Goal: Task Accomplishment & Management: Contribute content

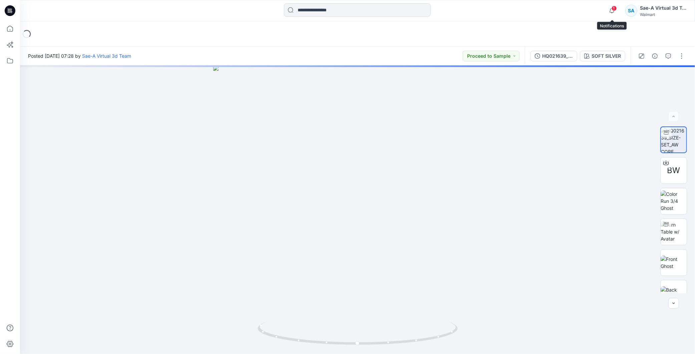
click at [338, 9] on span "1" at bounding box center [614, 8] width 5 height 5
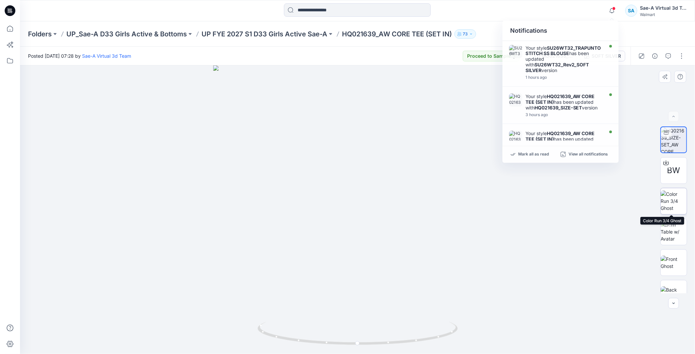
click at [338, 204] on img at bounding box center [674, 201] width 26 height 21
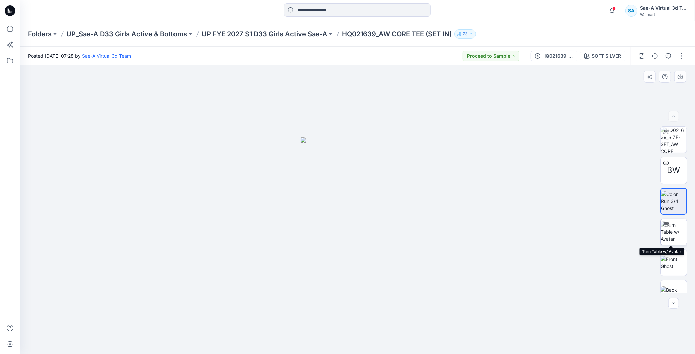
click at [338, 233] on img at bounding box center [674, 231] width 26 height 21
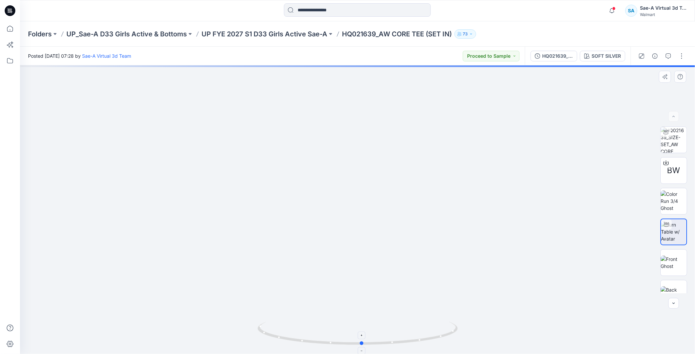
drag, startPoint x: 426, startPoint y: 339, endPoint x: 436, endPoint y: 338, distance: 9.4
click at [338, 257] on icon at bounding box center [359, 334] width 202 height 25
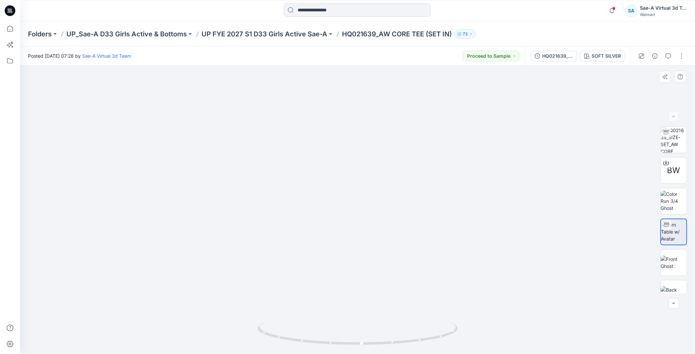
click at [149, 246] on div at bounding box center [357, 209] width 675 height 289
click at [338, 14] on icon "button" at bounding box center [612, 10] width 13 height 13
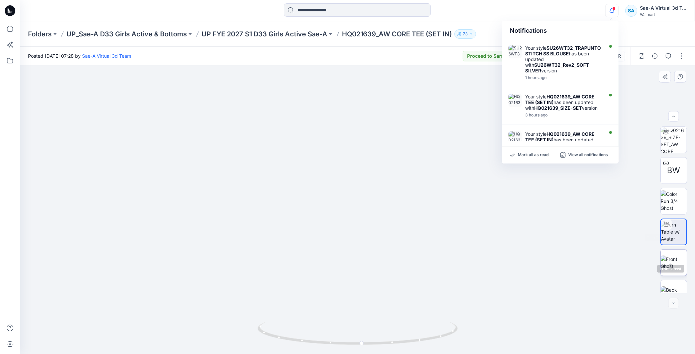
scroll to position [13, 0]
click at [338, 59] on button "button" at bounding box center [681, 56] width 11 height 11
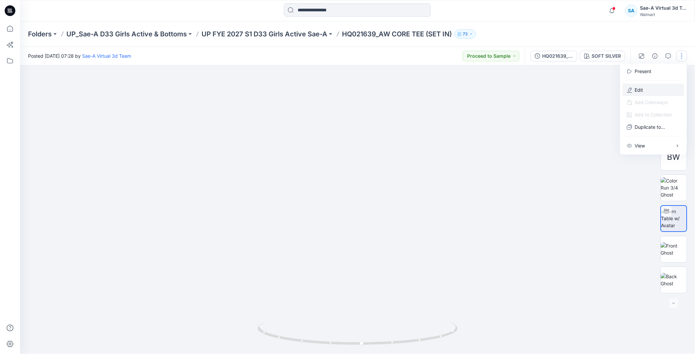
click at [338, 92] on p "Edit" at bounding box center [639, 89] width 8 height 7
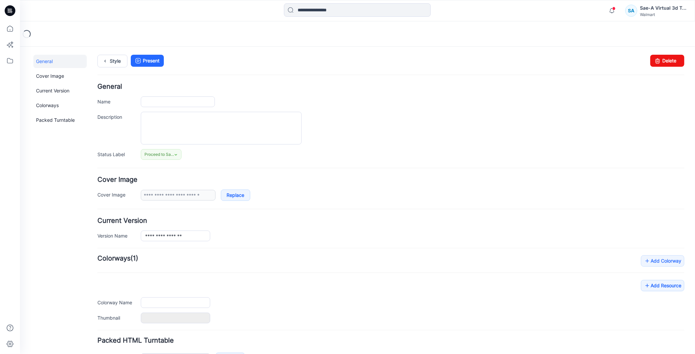
type input "**********"
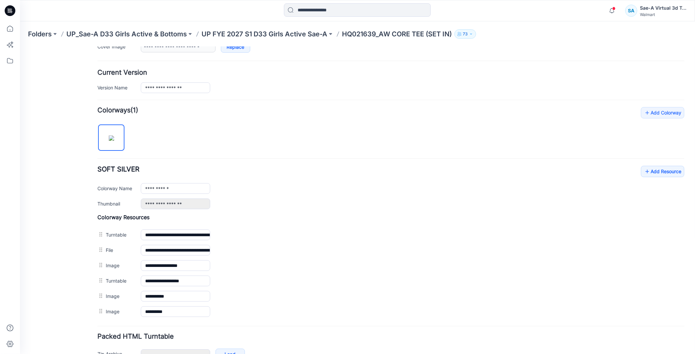
scroll to position [185, 0]
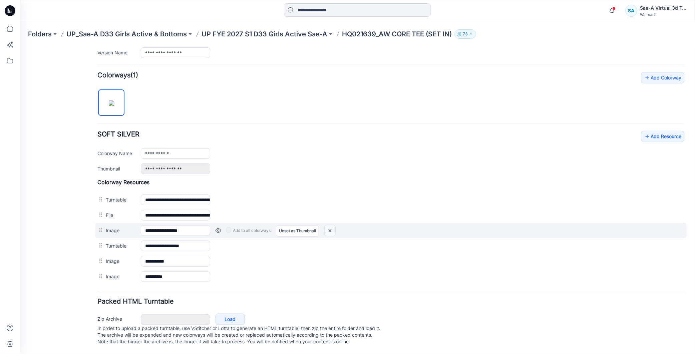
click at [325, 229] on img at bounding box center [329, 230] width 11 height 11
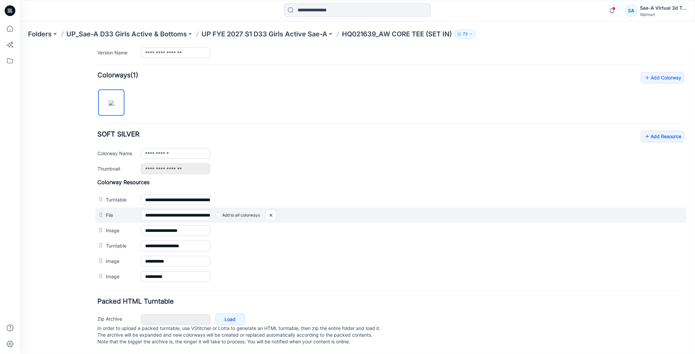
scroll to position [176, 0]
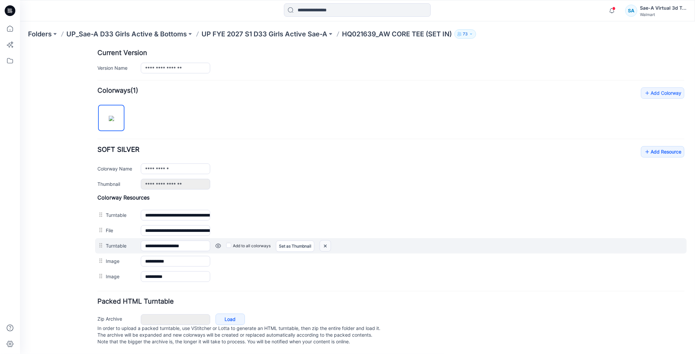
click at [20, 46] on img at bounding box center [20, 46] width 0 height 0
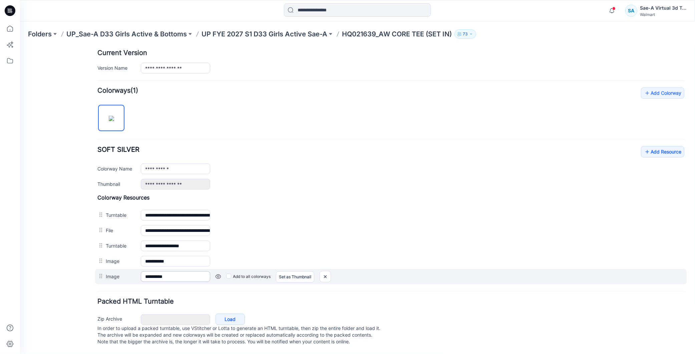
scroll to position [161, 0]
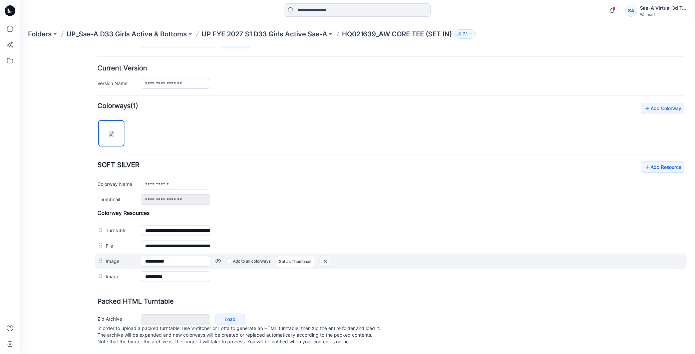
drag, startPoint x: 321, startPoint y: 256, endPoint x: 390, endPoint y: 83, distance: 186.3
click at [20, 46] on img at bounding box center [20, 46] width 0 height 0
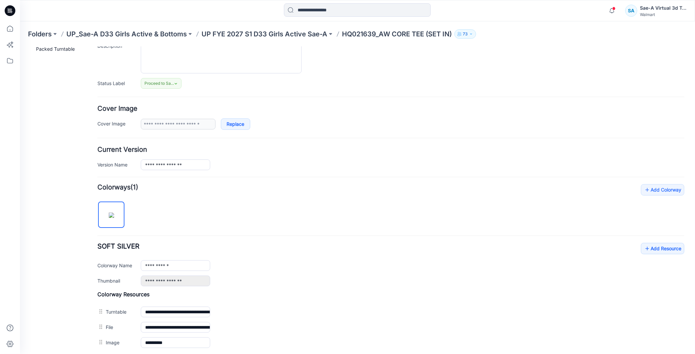
scroll to position [0, 0]
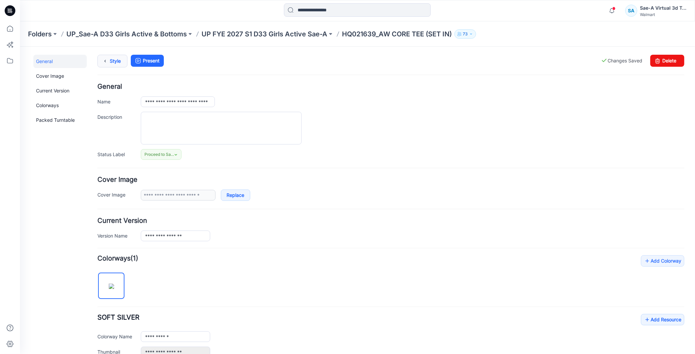
click at [118, 60] on link "Style" at bounding box center [112, 60] width 30 height 13
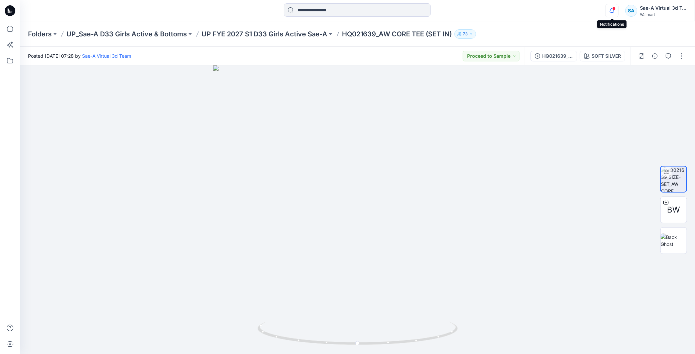
click at [606, 7] on icon "button" at bounding box center [612, 10] width 13 height 13
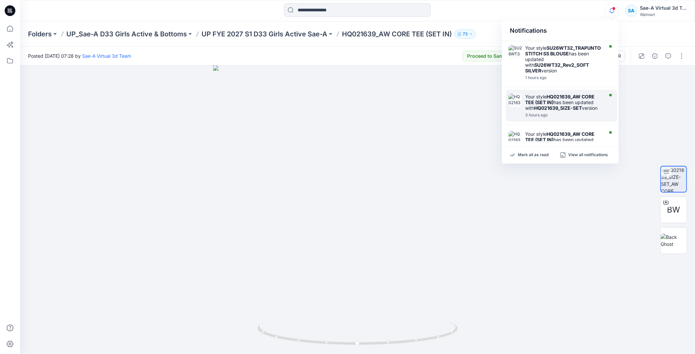
scroll to position [37, 0]
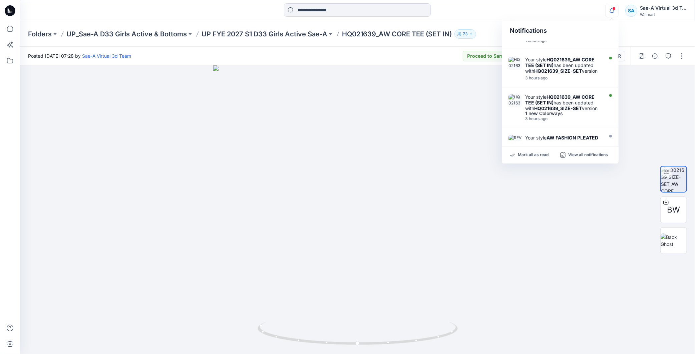
click at [613, 12] on icon "button" at bounding box center [612, 10] width 13 height 13
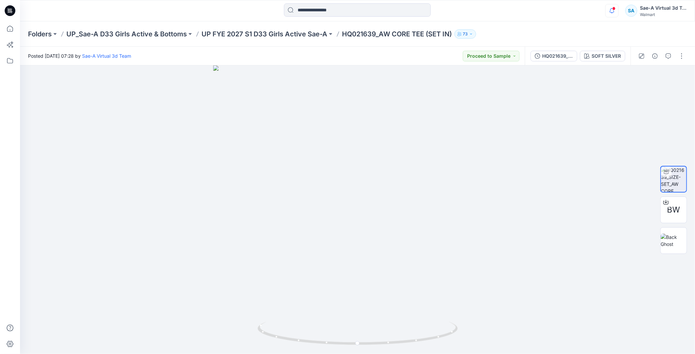
click at [613, 12] on icon "button" at bounding box center [612, 10] width 13 height 13
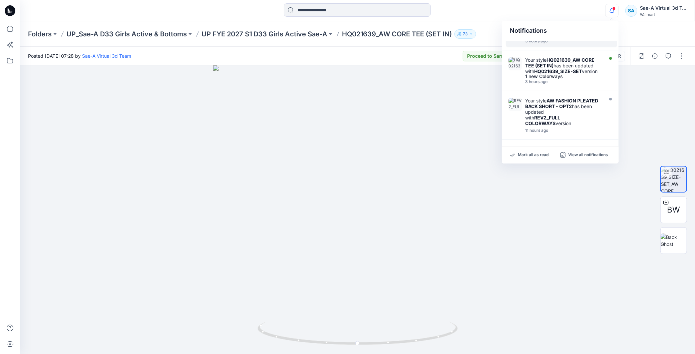
scroll to position [0, 0]
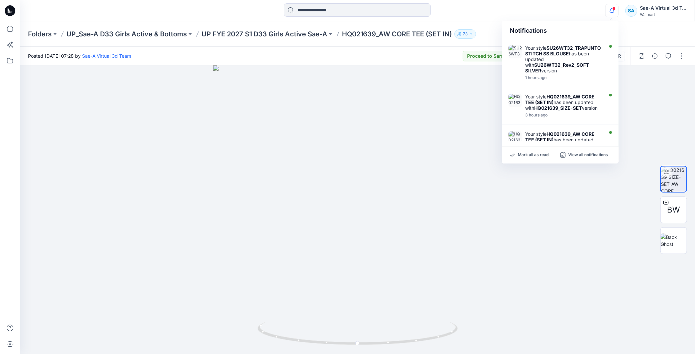
click at [614, 15] on icon "button" at bounding box center [612, 10] width 13 height 13
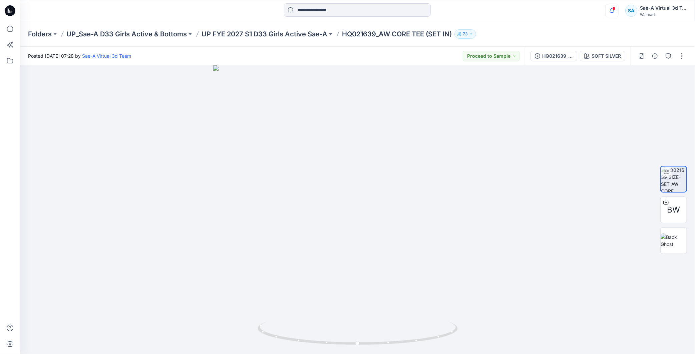
click at [614, 15] on icon "button" at bounding box center [612, 10] width 13 height 13
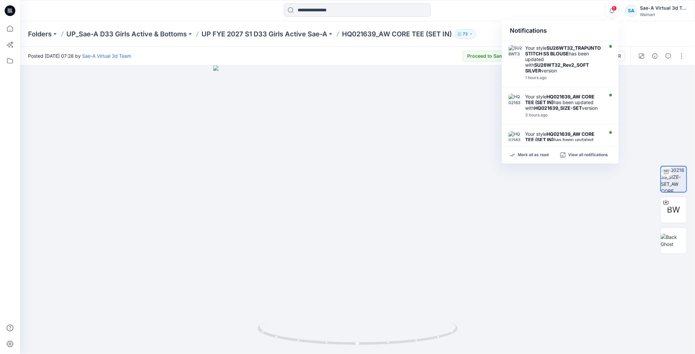
click at [619, 11] on div "1 Notifications Your style SU26WT32_TRAPUNTO STITCH SS BLOUSE has been updated …" at bounding box center [645, 10] width 81 height 15
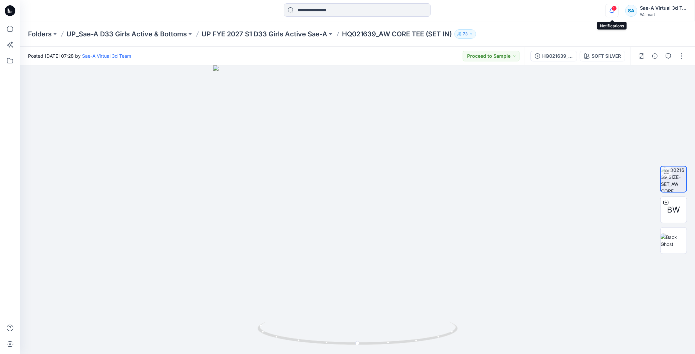
click at [608, 5] on icon "button" at bounding box center [612, 10] width 13 height 13
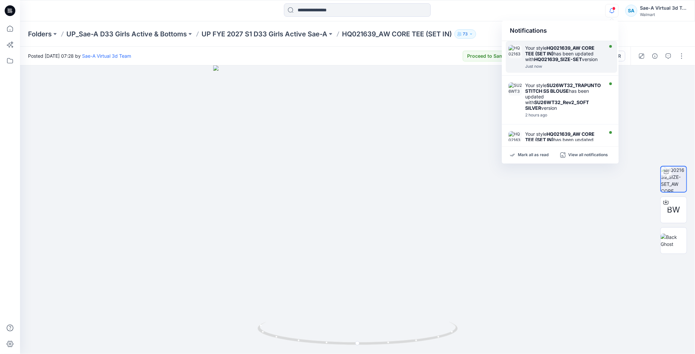
click at [576, 62] on div "Your style HQ021639_AW CORE TEE (SET IN) has been updated with HQ021639_SIZE-SE…" at bounding box center [563, 53] width 77 height 17
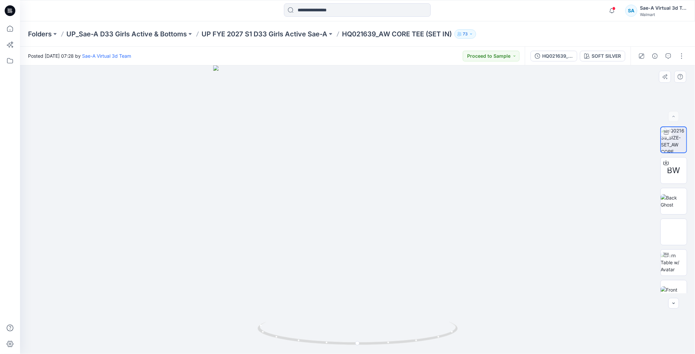
scroll to position [13, 0]
click at [684, 58] on button "button" at bounding box center [681, 56] width 11 height 11
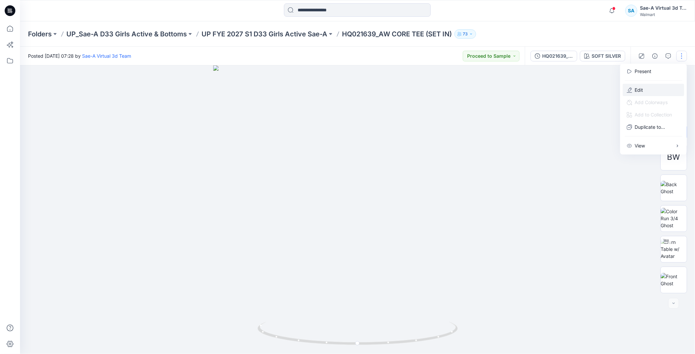
click at [642, 89] on p "Edit" at bounding box center [639, 89] width 8 height 7
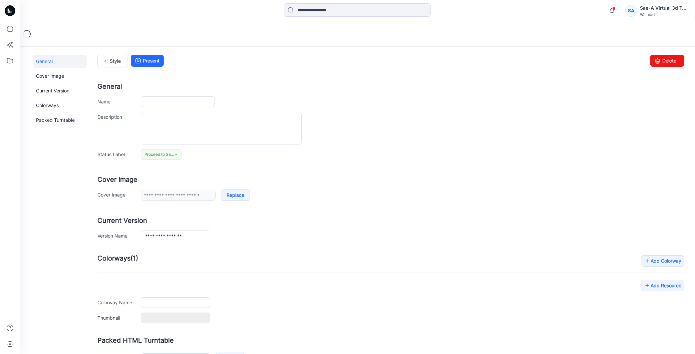
type input "**********"
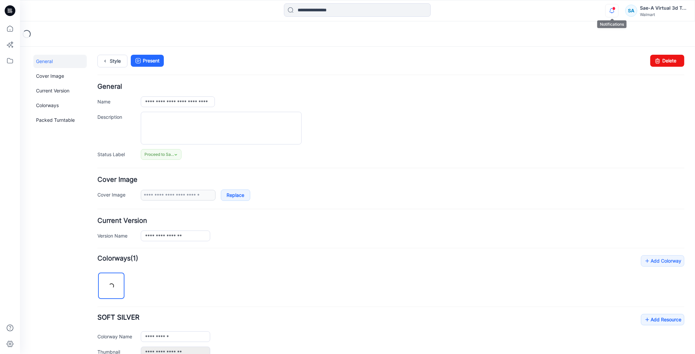
click at [615, 10] on icon "button" at bounding box center [612, 10] width 13 height 13
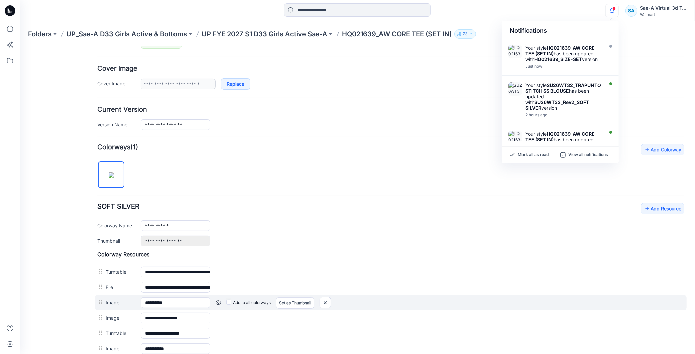
scroll to position [191, 0]
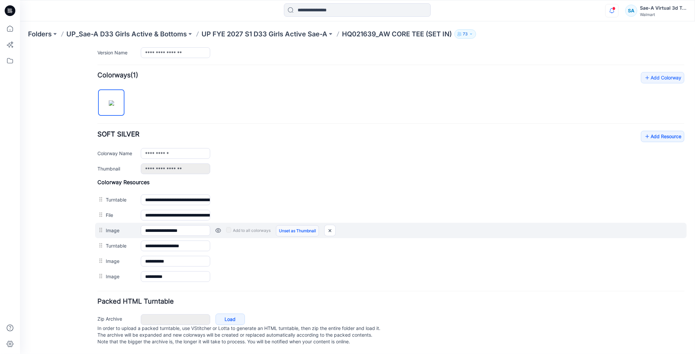
click at [299, 225] on link "Unset as Thumbnail" at bounding box center [297, 230] width 43 height 11
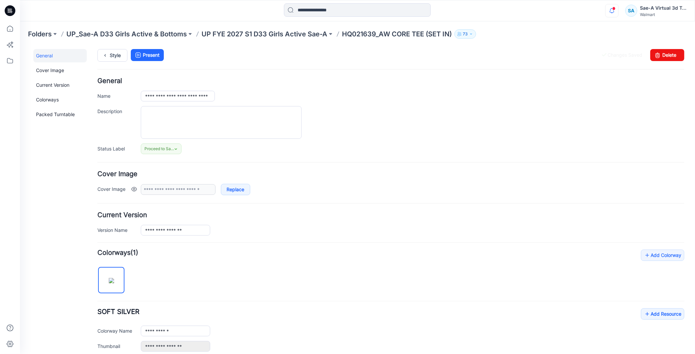
scroll to position [0, 0]
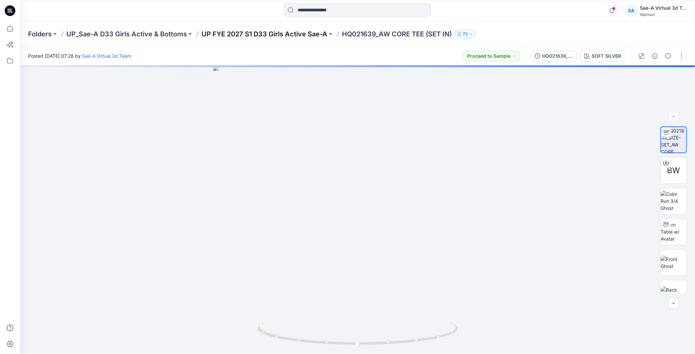
click at [321, 36] on p "UP FYE 2027 S1 D33 Girls Active Sae-A" at bounding box center [265, 33] width 126 height 9
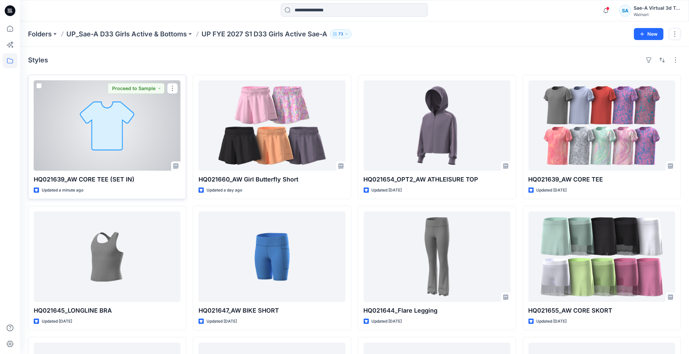
click at [114, 136] on div at bounding box center [107, 125] width 147 height 90
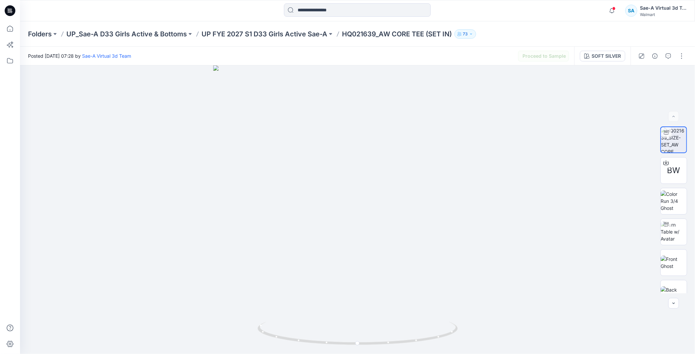
click at [682, 62] on div at bounding box center [662, 56] width 62 height 19
click at [677, 57] on button "button" at bounding box center [681, 56] width 11 height 11
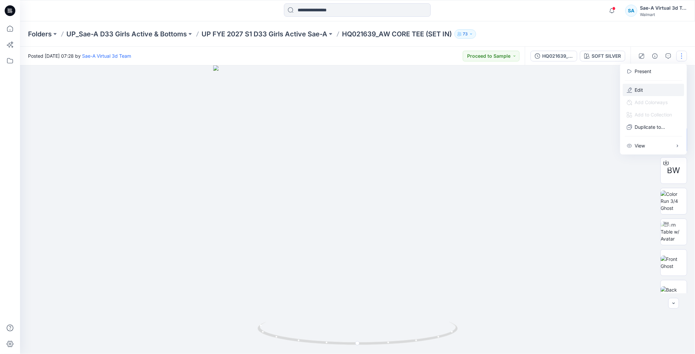
click at [641, 88] on p "Edit" at bounding box center [639, 89] width 8 height 7
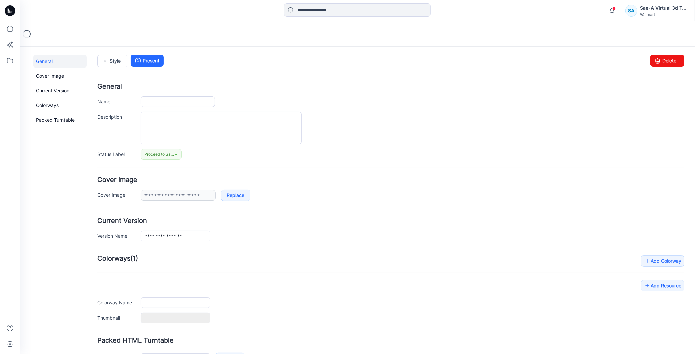
type input "**********"
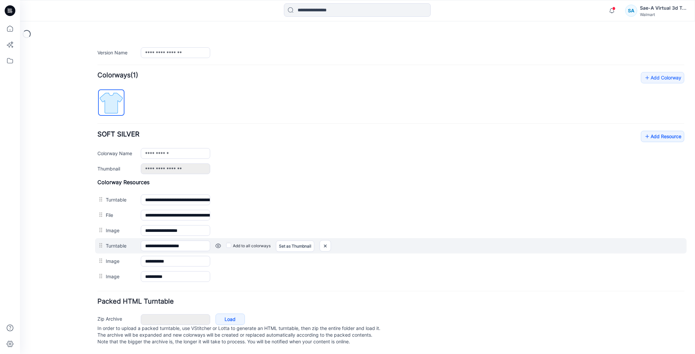
scroll to position [191, 0]
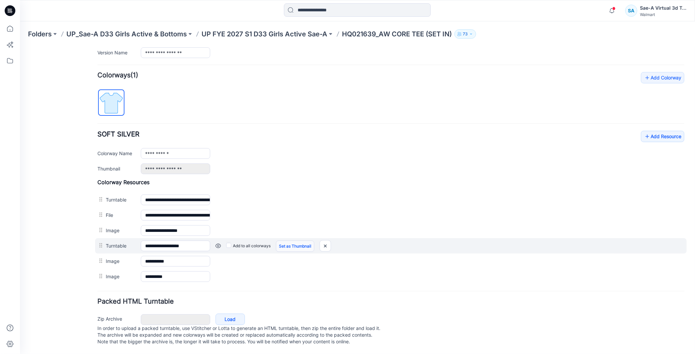
click at [20, 46] on link "Set as Thumbnail" at bounding box center [20, 46] width 0 height 0
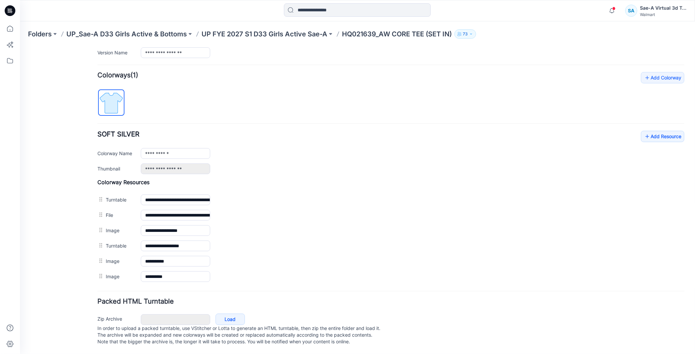
type input "**********"
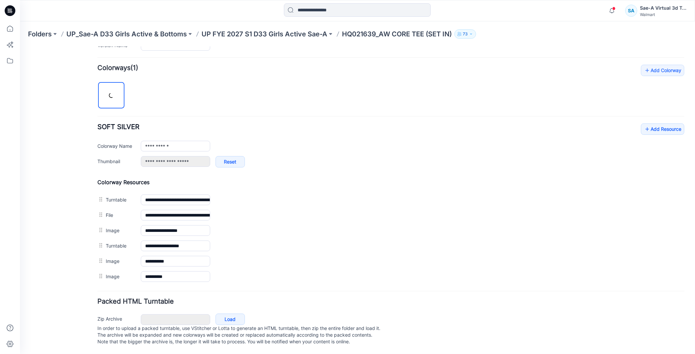
scroll to position [0, 0]
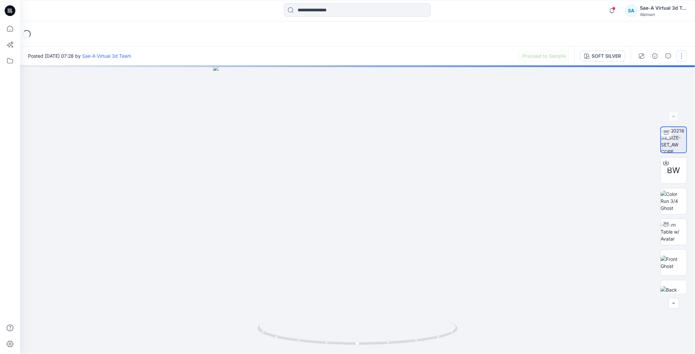
click at [685, 57] on button "button" at bounding box center [681, 56] width 11 height 11
click at [567, 173] on div at bounding box center [357, 209] width 675 height 289
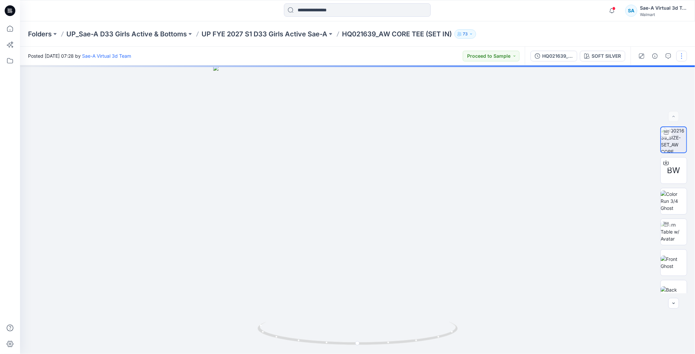
click at [681, 59] on button "button" at bounding box center [681, 56] width 11 height 11
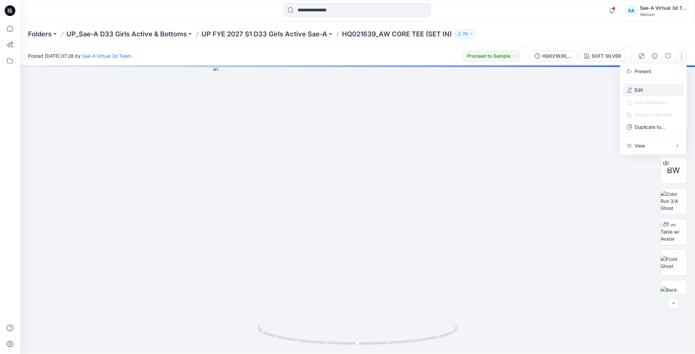
click at [630, 93] on button "Edit" at bounding box center [653, 90] width 61 height 12
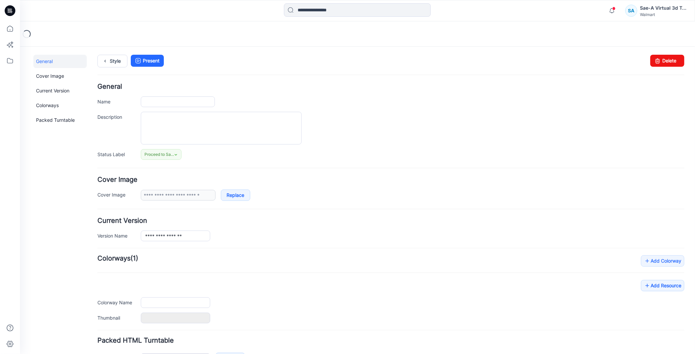
type input "**********"
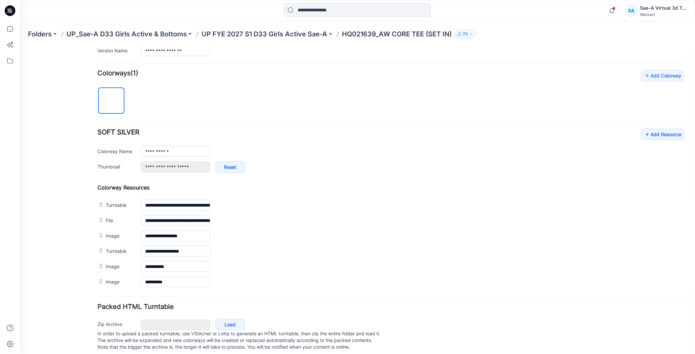
scroll to position [199, 0]
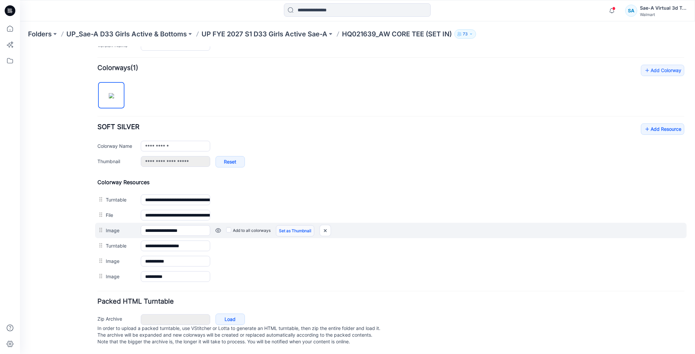
click at [20, 46] on link "Set as Thumbnail" at bounding box center [20, 46] width 0 height 0
type input "**********"
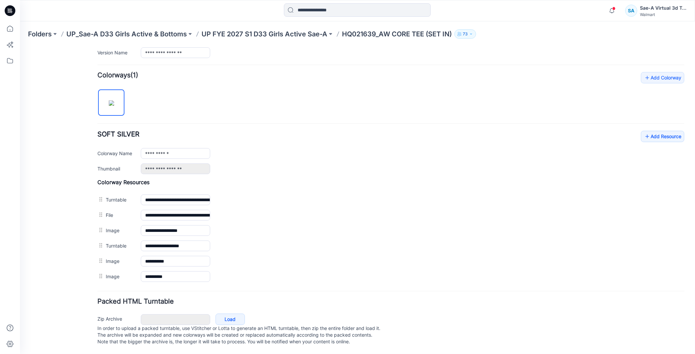
scroll to position [0, 0]
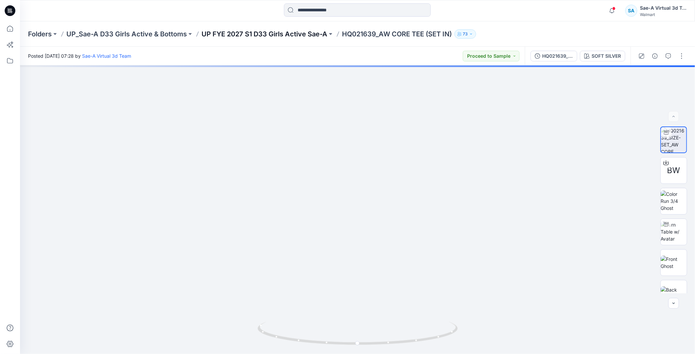
click at [310, 30] on p "UP FYE 2027 S1 D33 Girls Active Sae-A" at bounding box center [265, 33] width 126 height 9
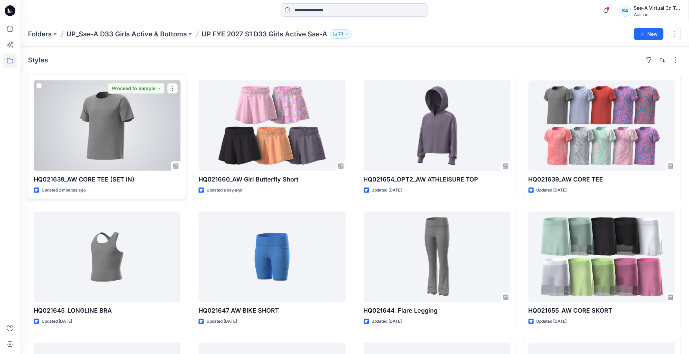
click at [95, 140] on div at bounding box center [107, 125] width 147 height 90
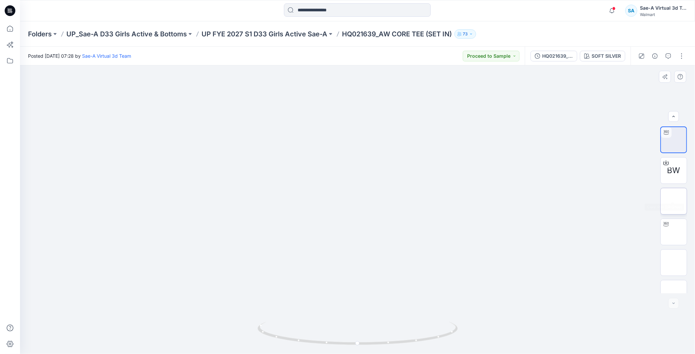
scroll to position [13, 0]
click at [670, 286] on img at bounding box center [674, 280] width 26 height 14
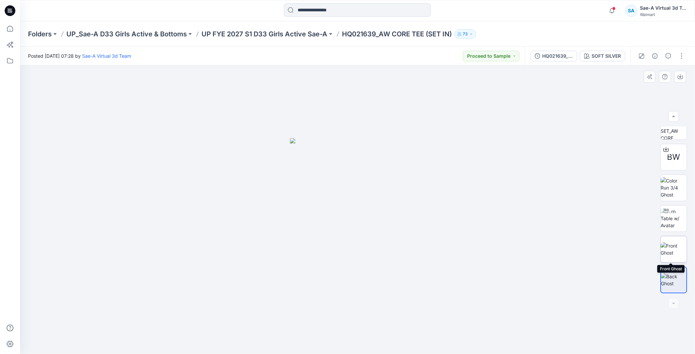
click at [673, 245] on img at bounding box center [674, 249] width 26 height 14
click at [674, 217] on img at bounding box center [674, 218] width 26 height 21
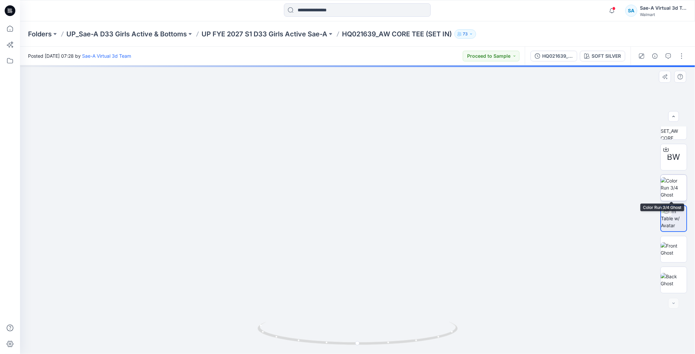
click at [682, 178] on img at bounding box center [674, 187] width 26 height 21
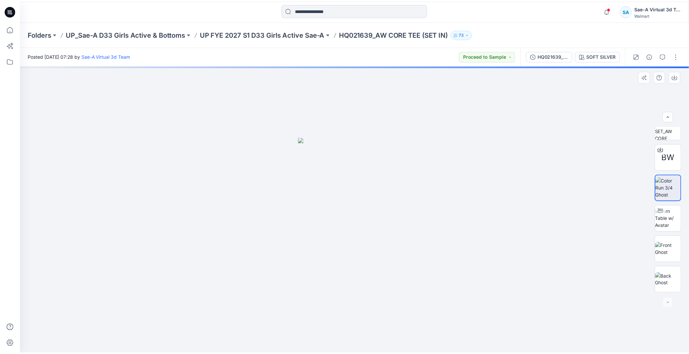
scroll to position [0, 0]
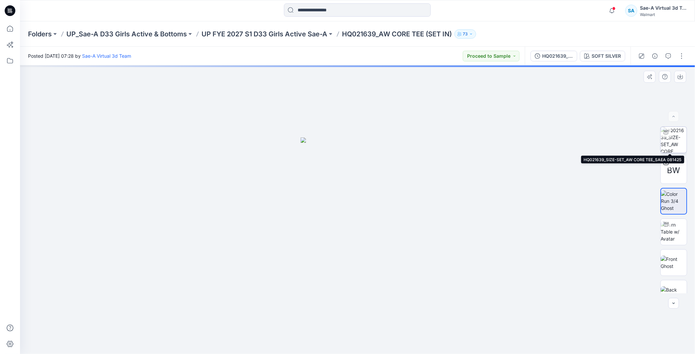
click at [667, 146] on img at bounding box center [674, 140] width 26 height 26
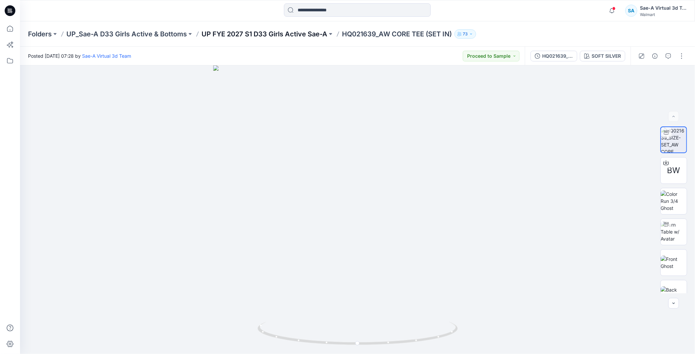
click at [264, 32] on p "UP FYE 2027 S1 D33 Girls Active Sae-A" at bounding box center [265, 33] width 126 height 9
